Goal: Task Accomplishment & Management: Use online tool/utility

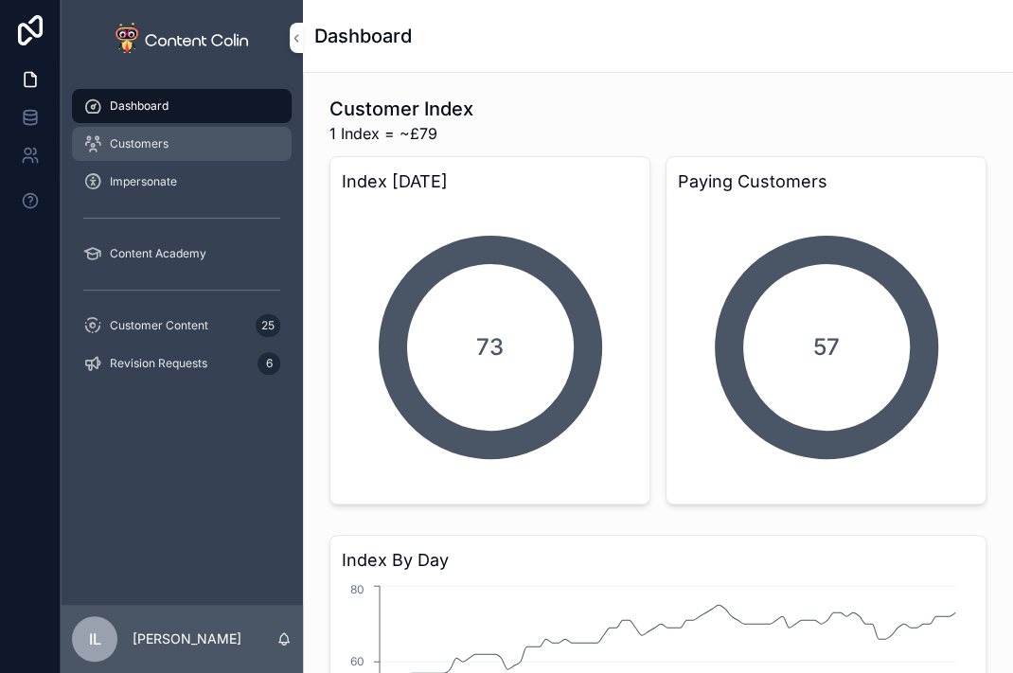
click at [165, 154] on div "Customers" at bounding box center [181, 144] width 197 height 30
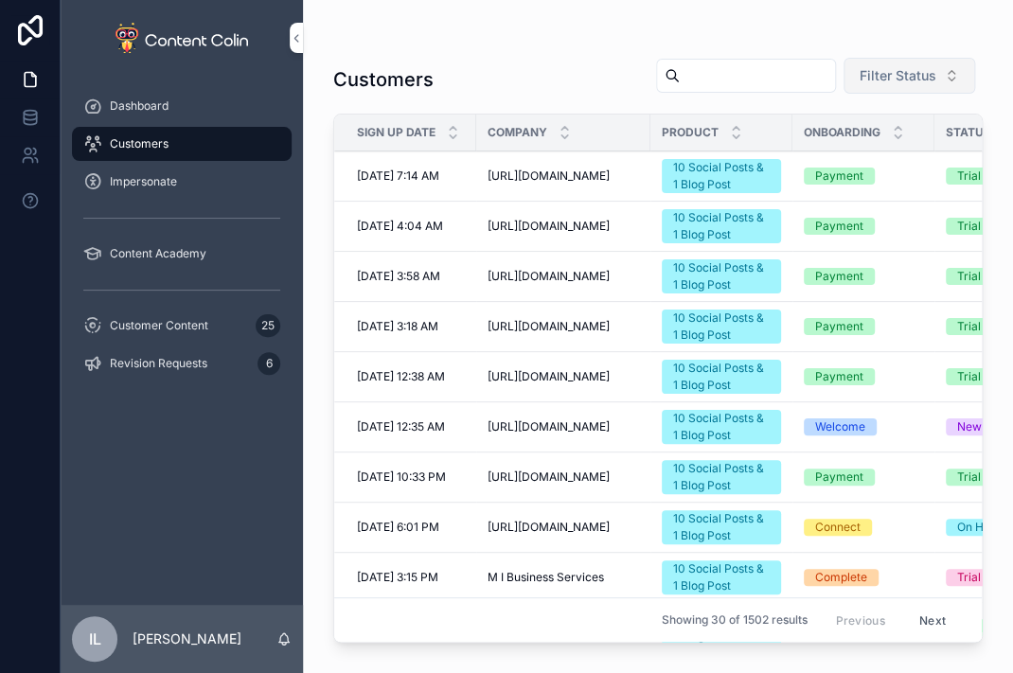
click at [901, 81] on span "Filter Status" at bounding box center [898, 75] width 77 height 19
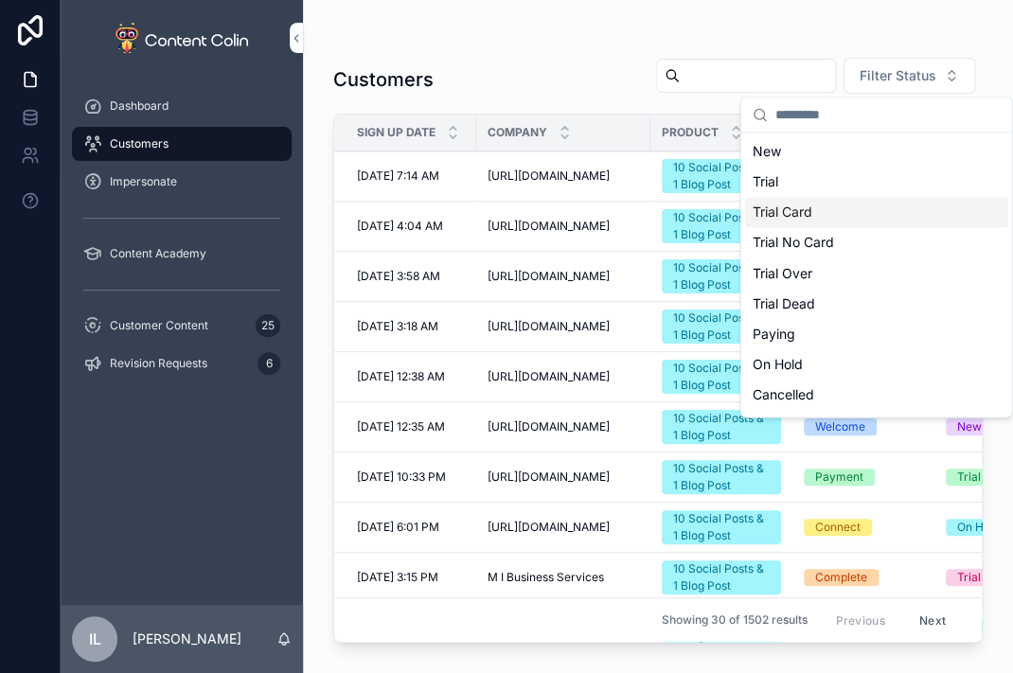
click at [849, 211] on div "Trial Card" at bounding box center [876, 212] width 263 height 30
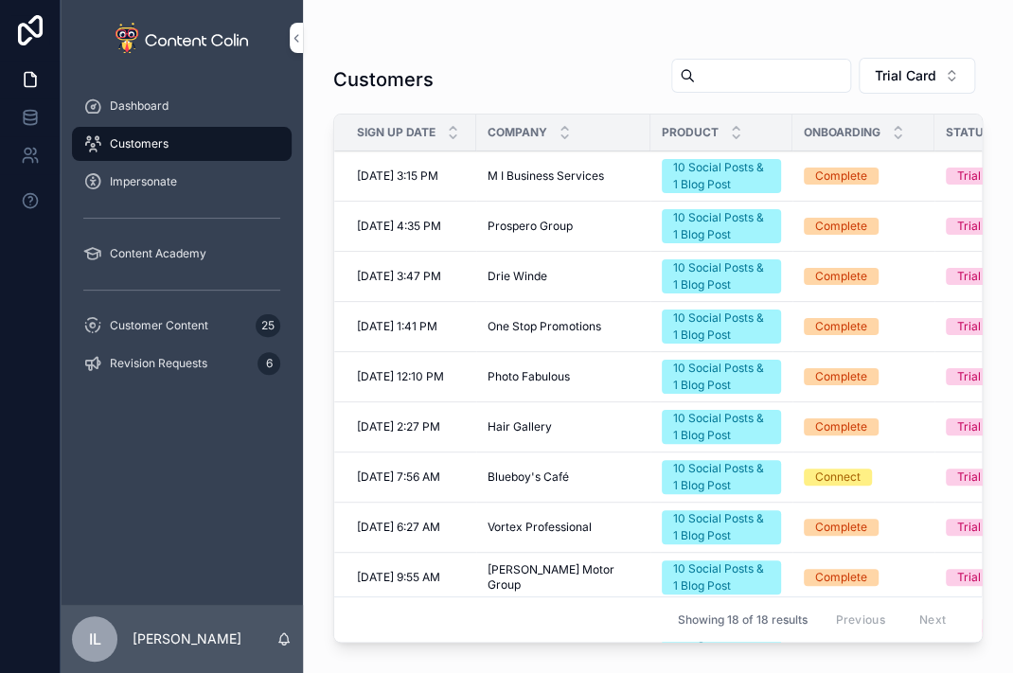
click at [552, 420] on div "Hair Gallery Hair Gallery" at bounding box center [564, 426] width 152 height 15
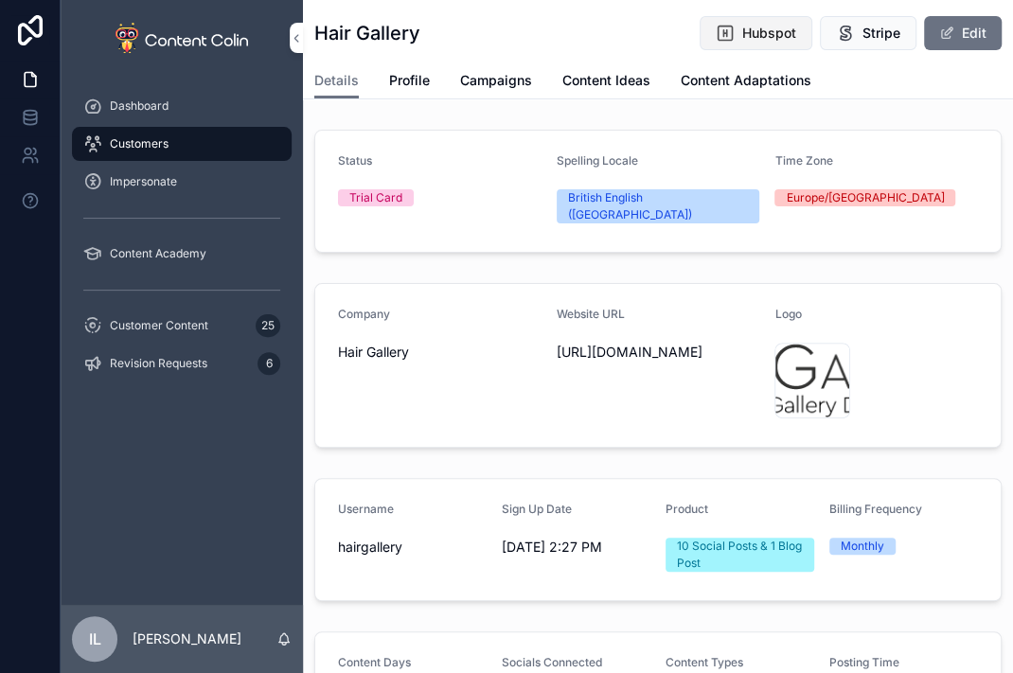
click at [773, 29] on span "Hubspot" at bounding box center [769, 33] width 54 height 19
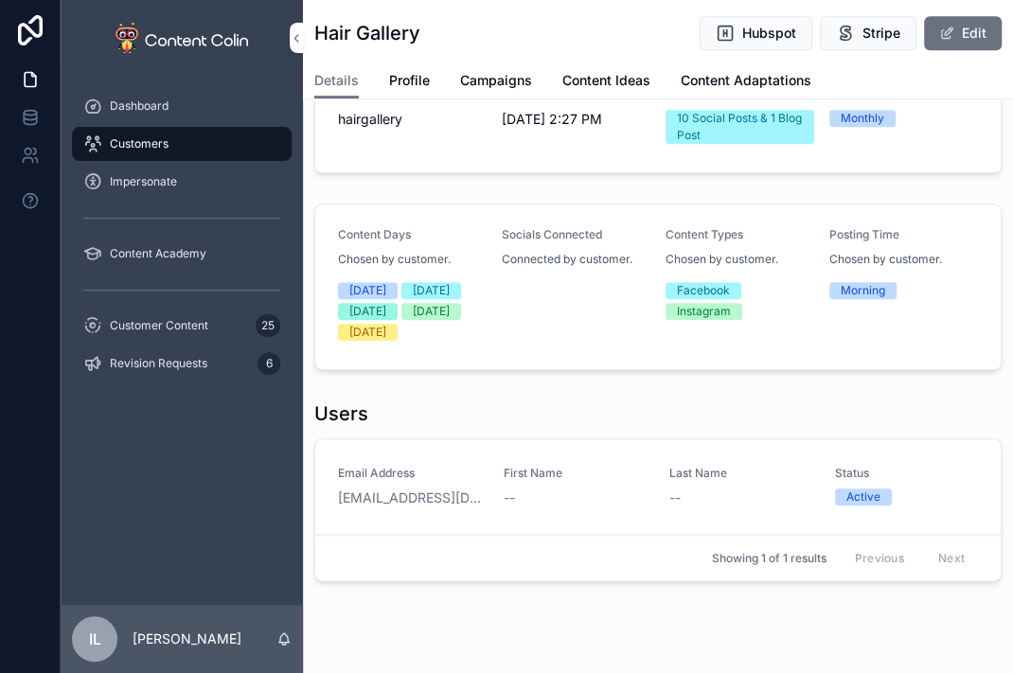
scroll to position [452, 0]
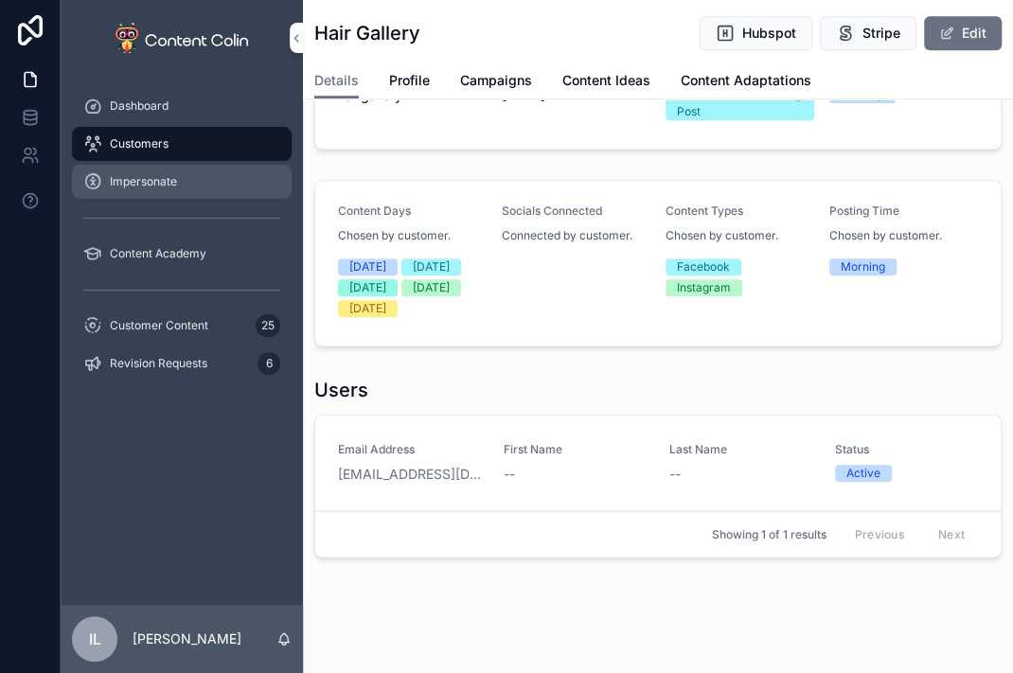
click at [185, 191] on div "Impersonate" at bounding box center [181, 182] width 197 height 30
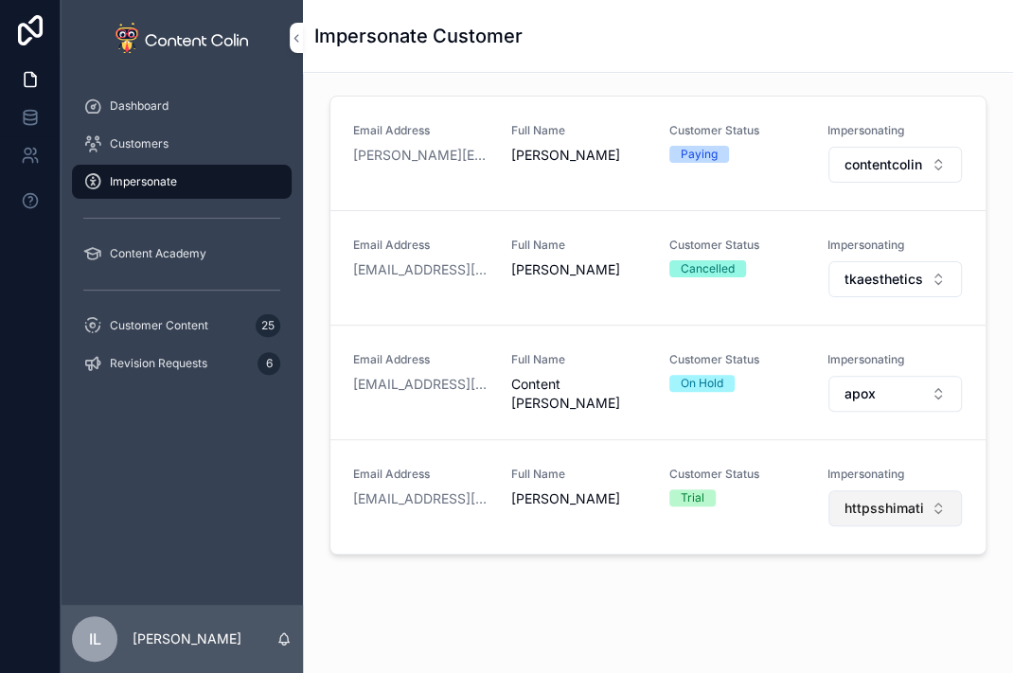
click at [853, 505] on span "httpsshimatilecom" at bounding box center [884, 508] width 79 height 19
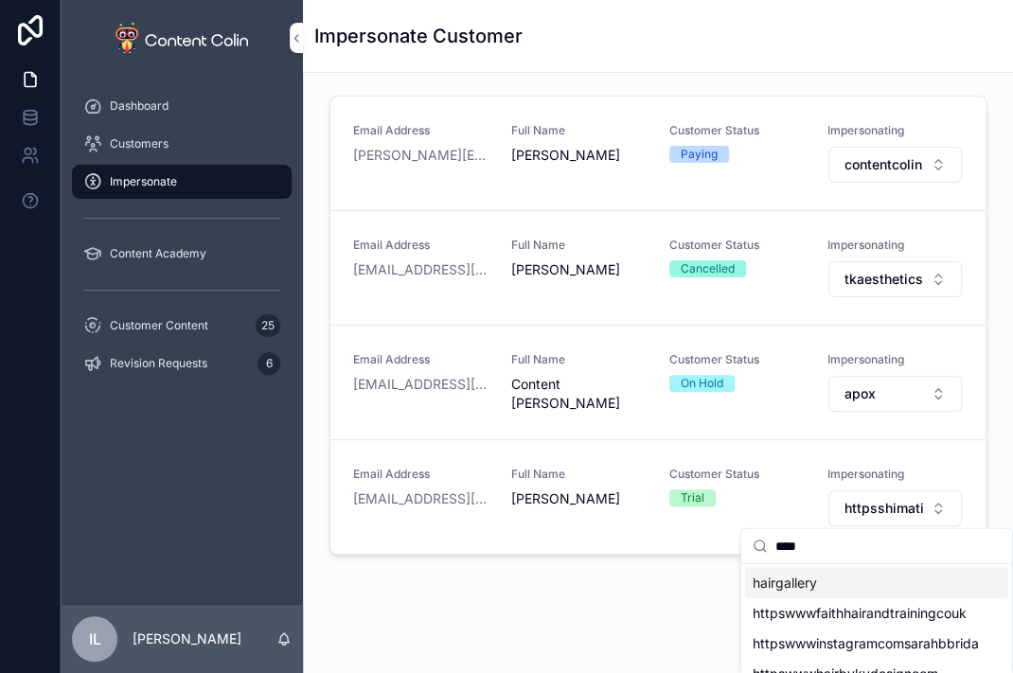
type input "****"
click at [915, 595] on div "hairgallery" at bounding box center [876, 583] width 263 height 30
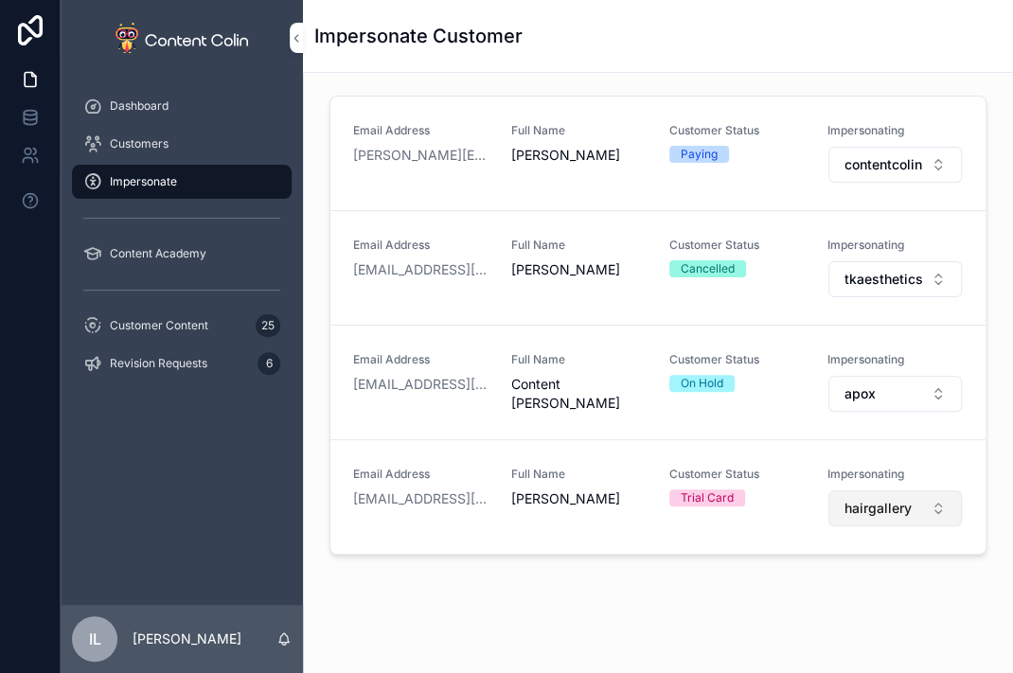
click at [845, 504] on span "hairgallery" at bounding box center [878, 508] width 67 height 19
type input "****"
